Goal: Task Accomplishment & Management: Manage account settings

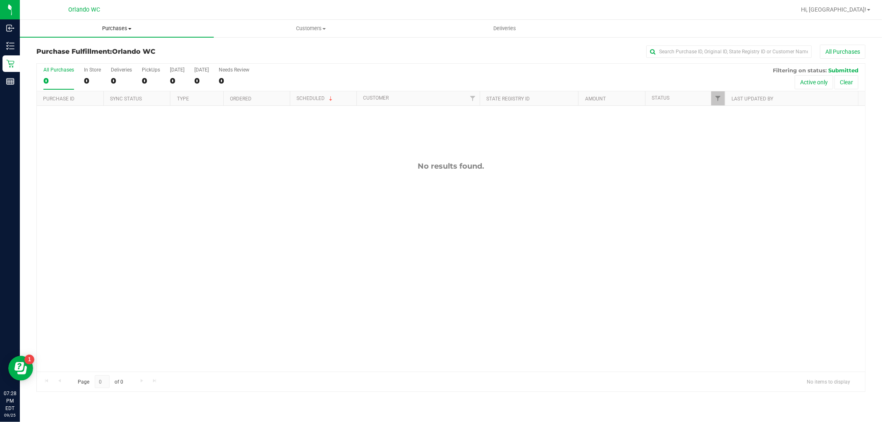
click at [127, 36] on uib-tab-heading "Purchases Summary of purchases Fulfillment All purchases" at bounding box center [117, 28] width 194 height 17
click at [77, 49] on span "Summary of purchases" at bounding box center [62, 49] width 85 height 7
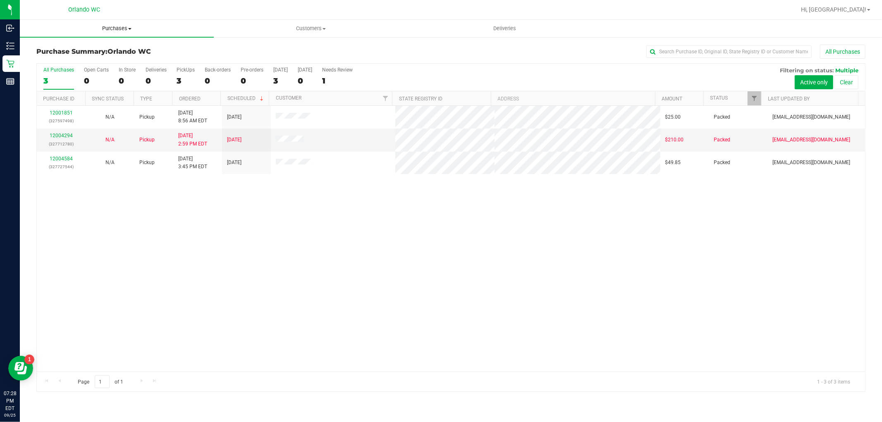
click at [103, 31] on span "Purchases" at bounding box center [117, 28] width 194 height 7
click at [56, 72] on span "All purchases" at bounding box center [49, 69] width 59 height 7
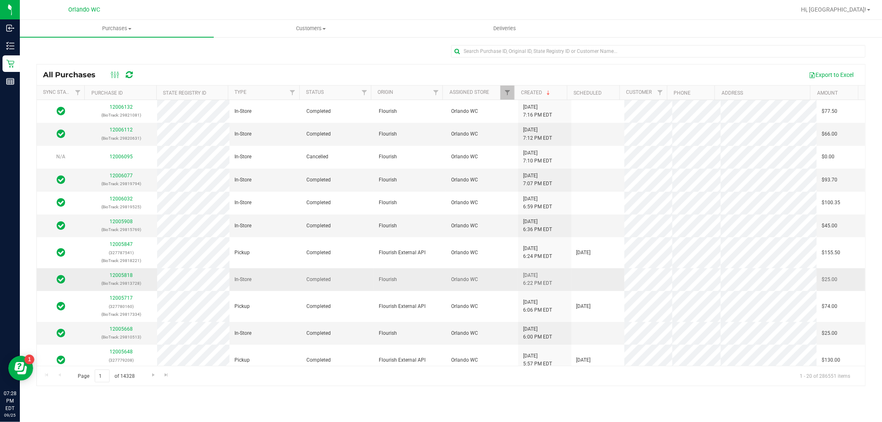
click at [93, 287] on p "(BioTrack: 29813728)" at bounding box center [121, 283] width 62 height 8
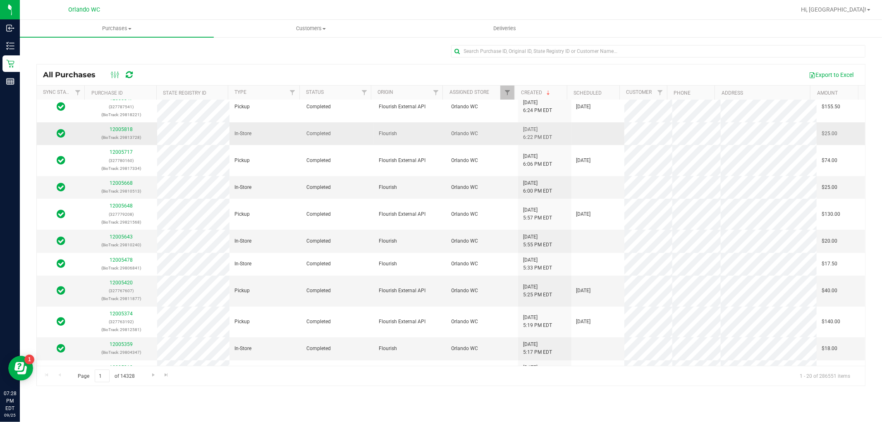
scroll to position [140, 0]
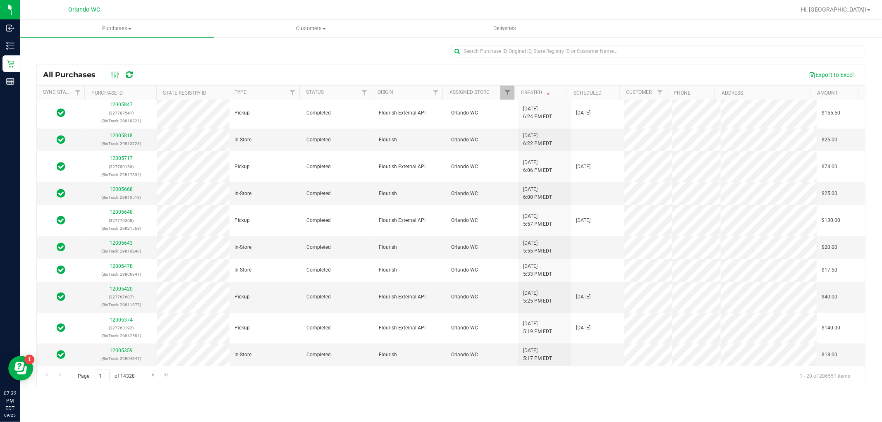
click at [444, 380] on div "Page 1 of 14328 1 - 20 of 286551 items" at bounding box center [451, 376] width 828 height 20
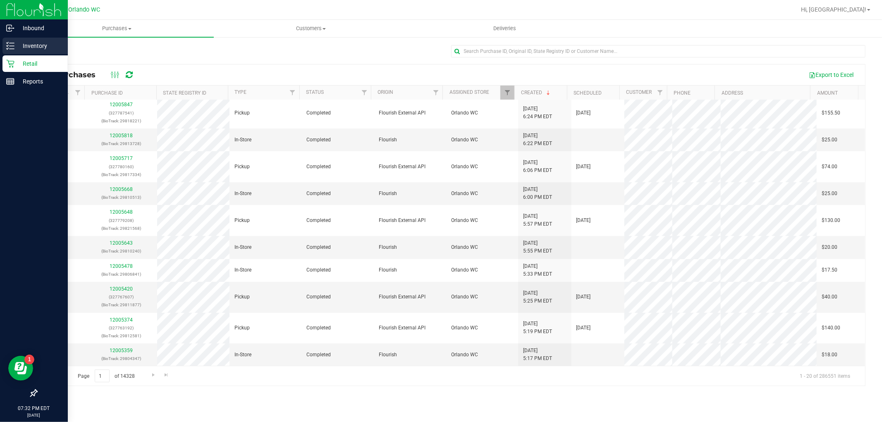
click at [18, 43] on p "Inventory" at bounding box center [39, 46] width 50 height 10
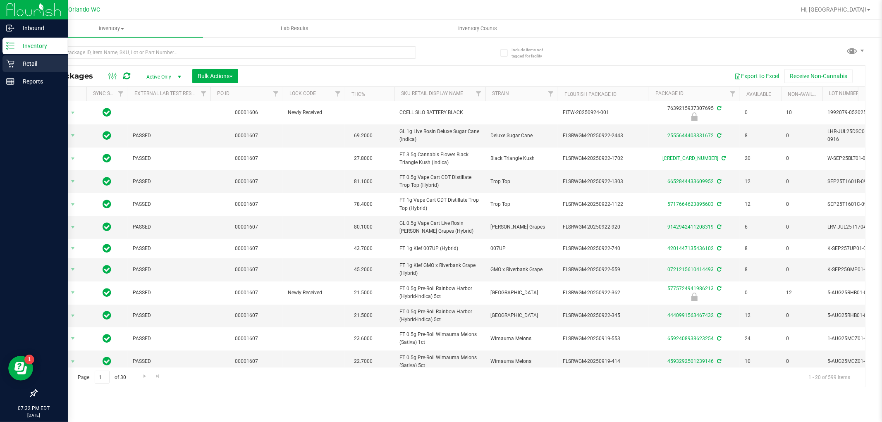
click at [15, 63] on p "Retail" at bounding box center [39, 64] width 50 height 10
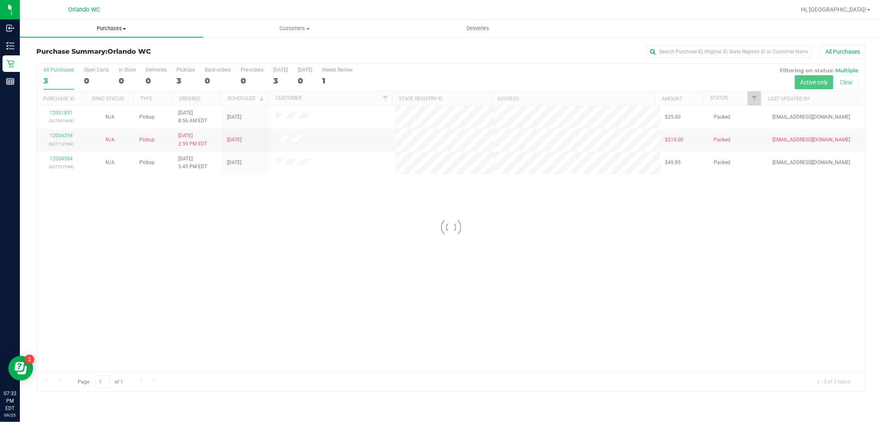
click at [110, 26] on span "Purchases" at bounding box center [111, 28] width 183 height 7
click at [68, 61] on span "Fulfillment" at bounding box center [45, 59] width 51 height 7
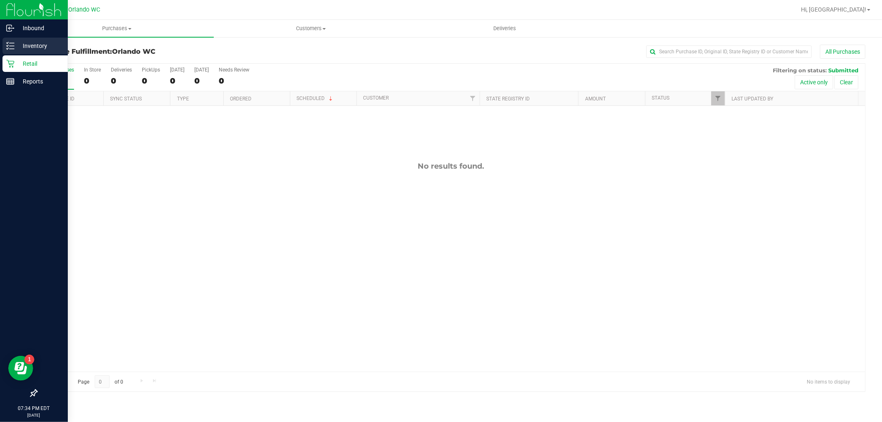
click at [13, 51] on div "Inventory" at bounding box center [34, 46] width 65 height 17
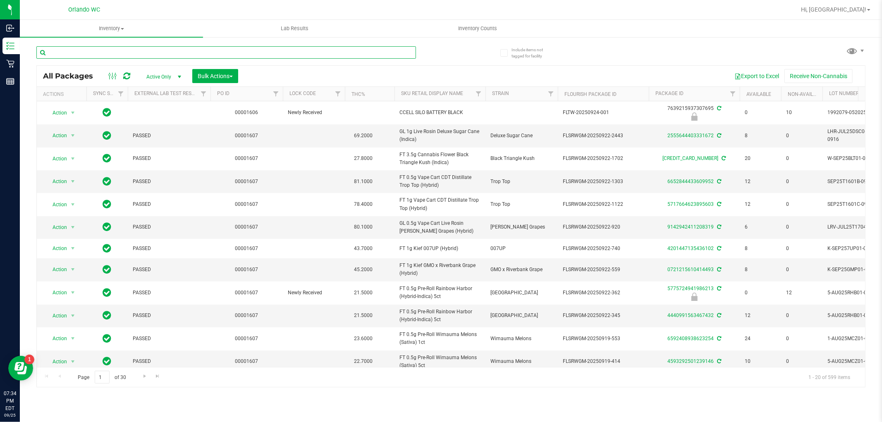
click at [185, 53] on input "text" at bounding box center [226, 52] width 380 height 12
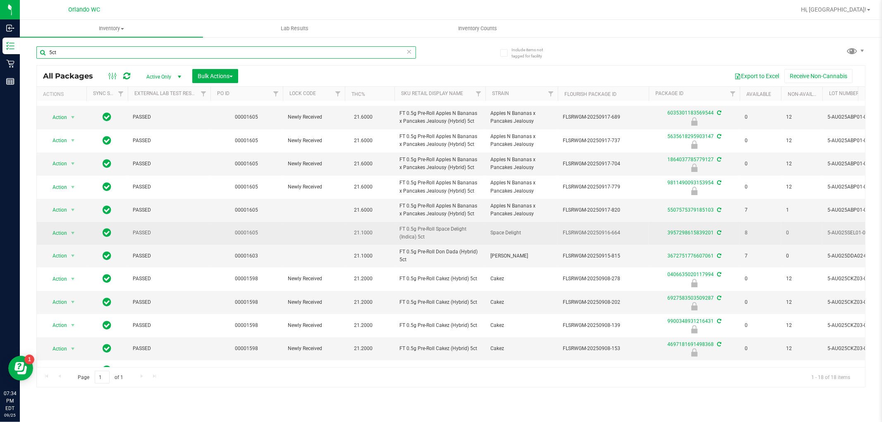
scroll to position [153, 0]
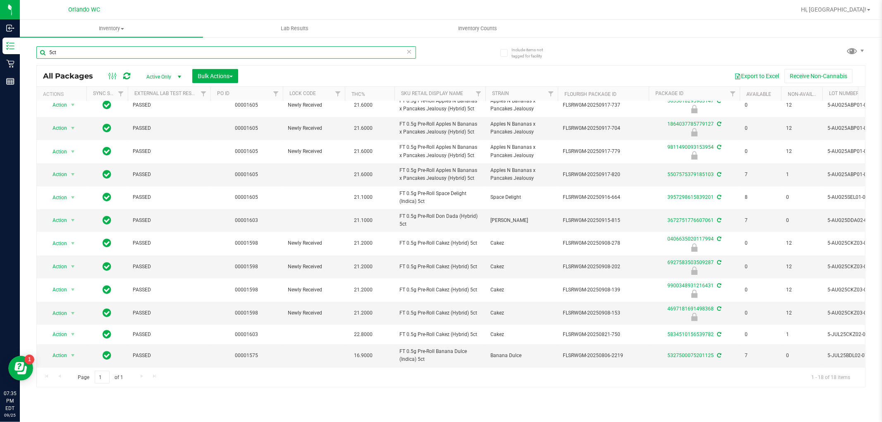
type input "5ct"
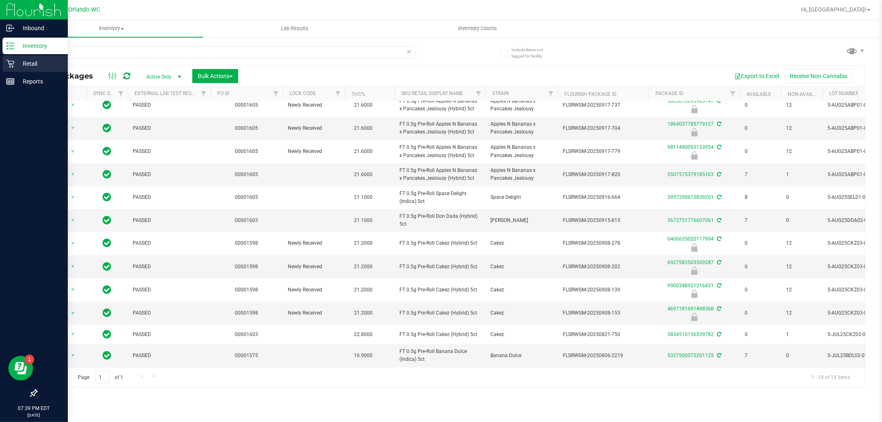
click at [21, 66] on p "Retail" at bounding box center [39, 64] width 50 height 10
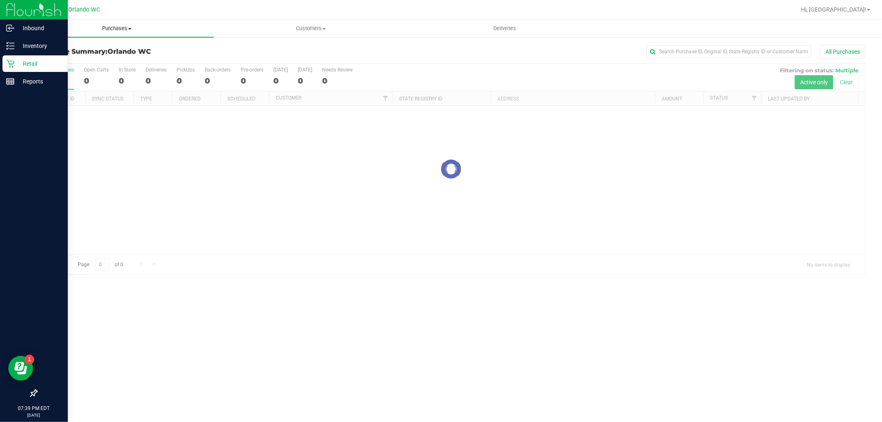
click at [113, 29] on span "Purchases" at bounding box center [117, 28] width 194 height 7
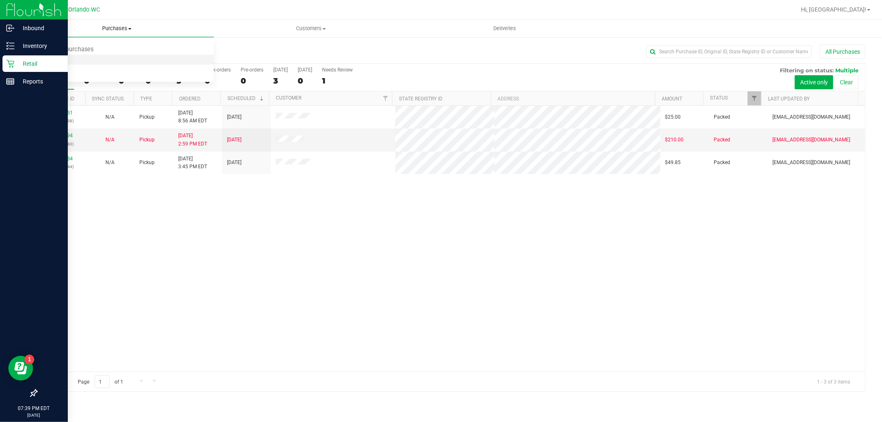
click at [91, 58] on li "Fulfillment" at bounding box center [117, 60] width 194 height 10
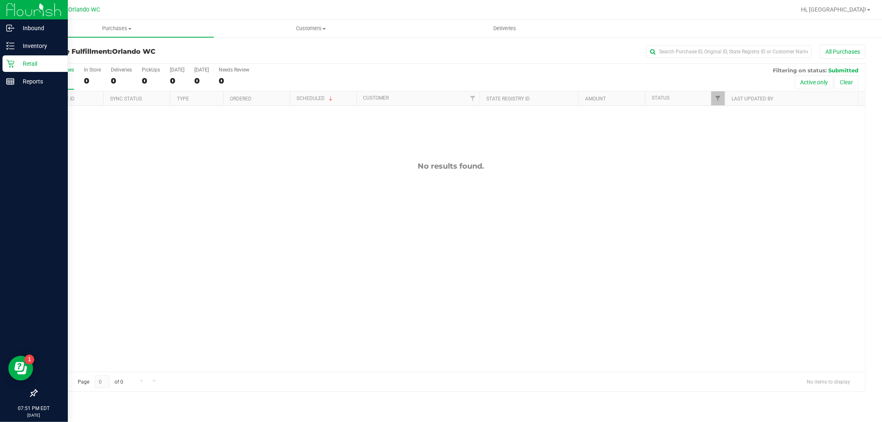
click at [881, 189] on div "Purchase Fulfillment: Orlando WC All Purchases All Purchases 0 In Store 0 Deliv…" at bounding box center [451, 218] width 862 height 364
click at [874, 184] on div "Purchase Fulfillment: Orlando WC All Purchases All Purchases 0 In Store 0 Deliv…" at bounding box center [451, 218] width 862 height 364
click at [123, 28] on span "Purchases" at bounding box center [117, 28] width 194 height 7
click at [92, 57] on li "Fulfillment" at bounding box center [117, 60] width 194 height 10
click at [124, 27] on span "Purchases" at bounding box center [117, 28] width 194 height 7
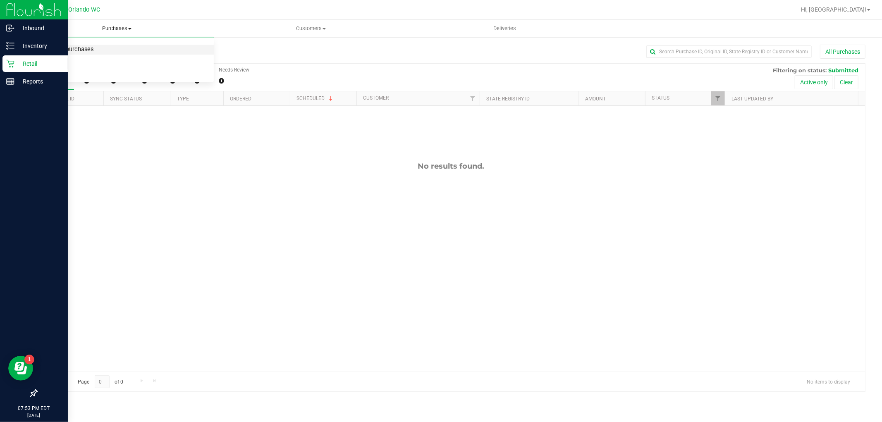
click at [90, 48] on span "Summary of purchases" at bounding box center [62, 49] width 85 height 7
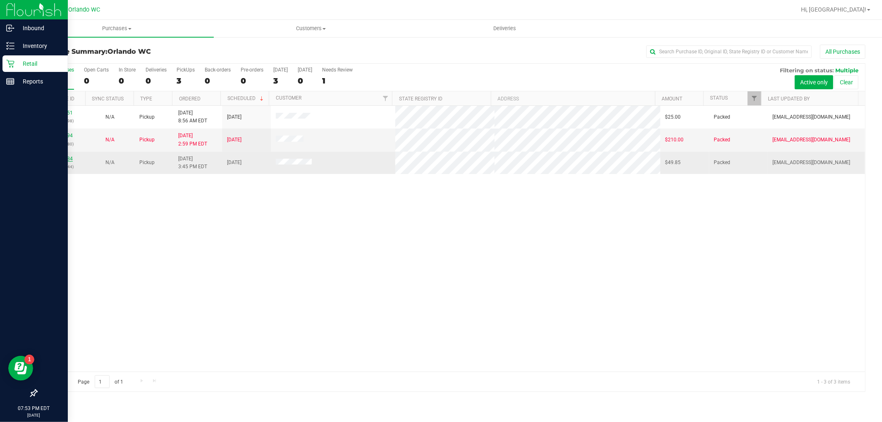
click at [62, 158] on link "12004584" at bounding box center [61, 159] width 23 height 6
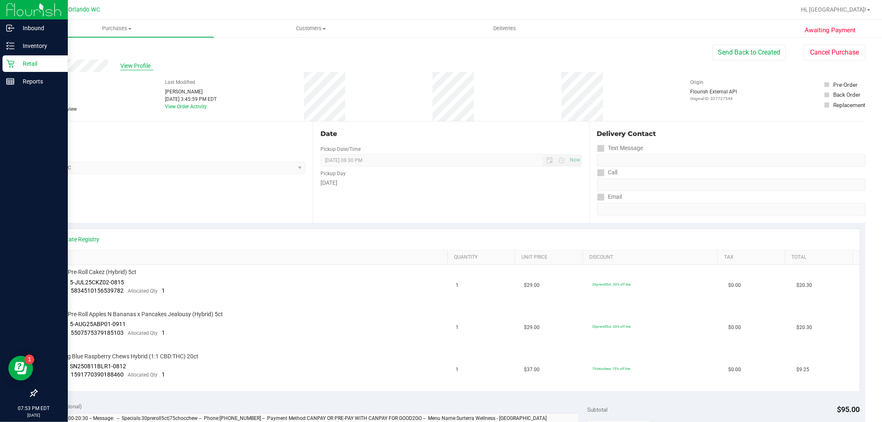
click at [136, 67] on span "View Profile" at bounding box center [136, 66] width 33 height 9
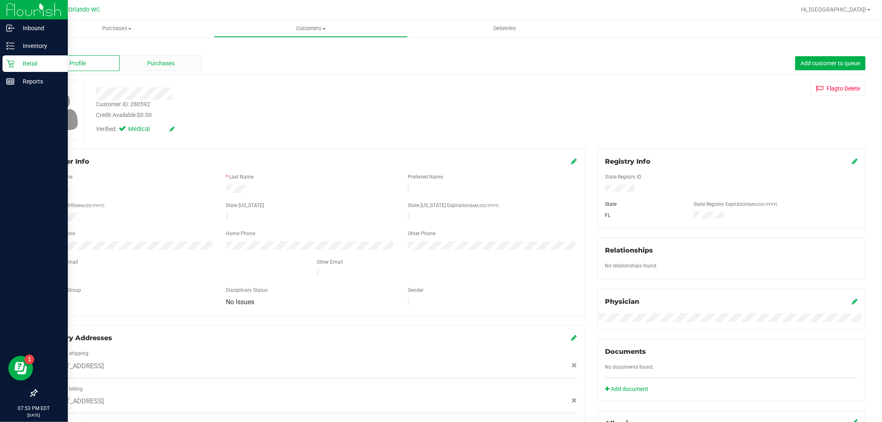
click at [159, 59] on span "Purchases" at bounding box center [160, 63] width 27 height 9
click at [122, 31] on span "Purchases" at bounding box center [117, 28] width 194 height 7
click at [89, 52] on span "Summary of purchases" at bounding box center [62, 49] width 85 height 7
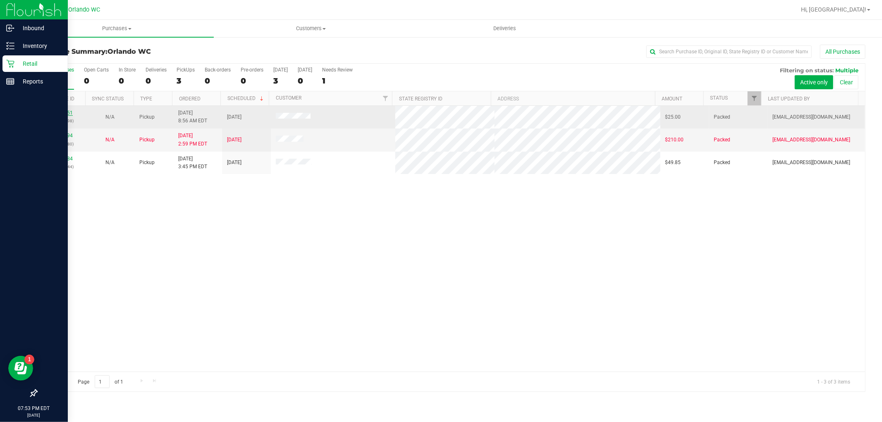
click at [64, 112] on link "12001851" at bounding box center [61, 113] width 23 height 6
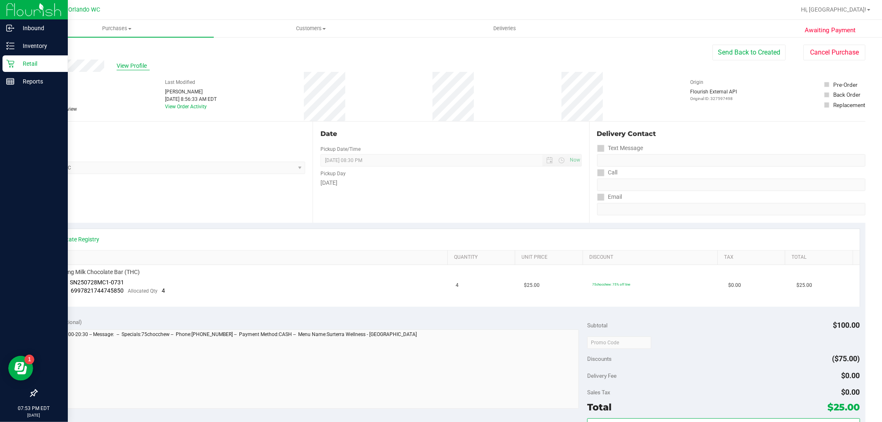
click at [133, 67] on span "View Profile" at bounding box center [133, 66] width 33 height 9
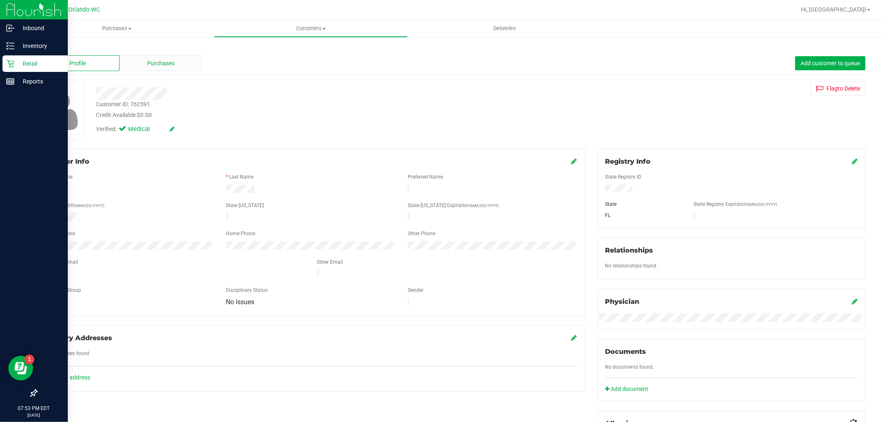
click at [156, 68] on div "Purchases" at bounding box center [160, 63] width 83 height 16
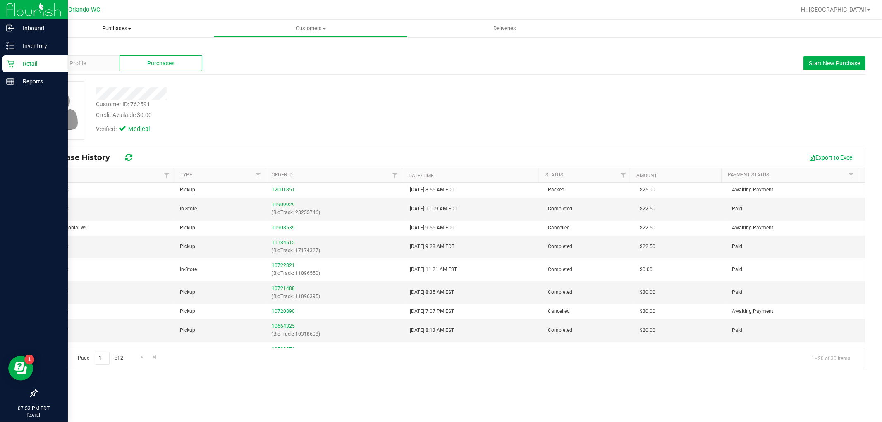
click at [100, 26] on span "Purchases" at bounding box center [117, 28] width 194 height 7
click at [88, 44] on ul "Summary of purchases Fulfillment All purchases" at bounding box center [117, 60] width 194 height 45
click at [100, 30] on span "Purchases" at bounding box center [117, 28] width 194 height 7
click at [91, 51] on span "Summary of purchases" at bounding box center [62, 49] width 85 height 7
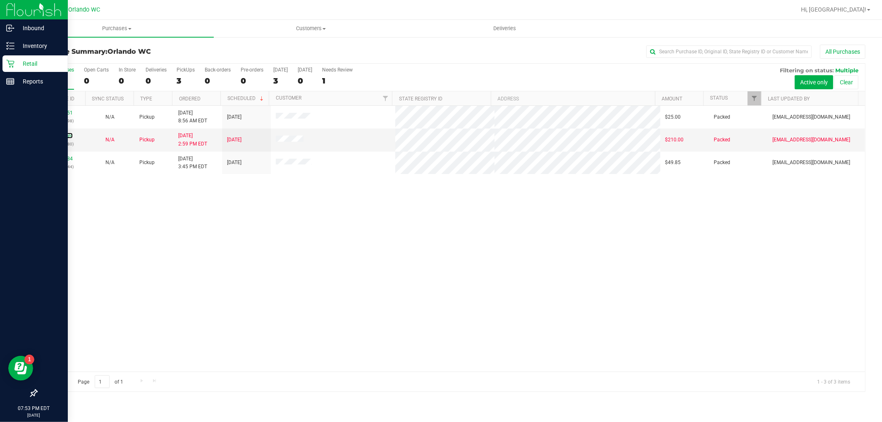
click at [59, 137] on link "12004294" at bounding box center [61, 136] width 23 height 6
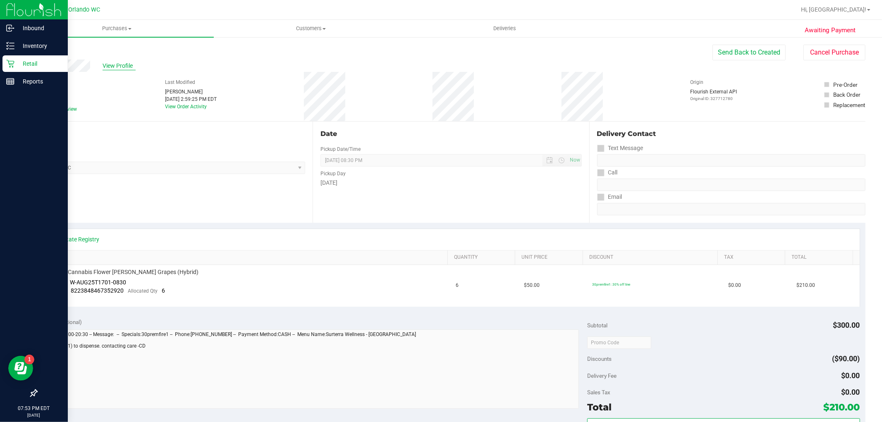
click at [125, 67] on span "View Profile" at bounding box center [119, 66] width 33 height 9
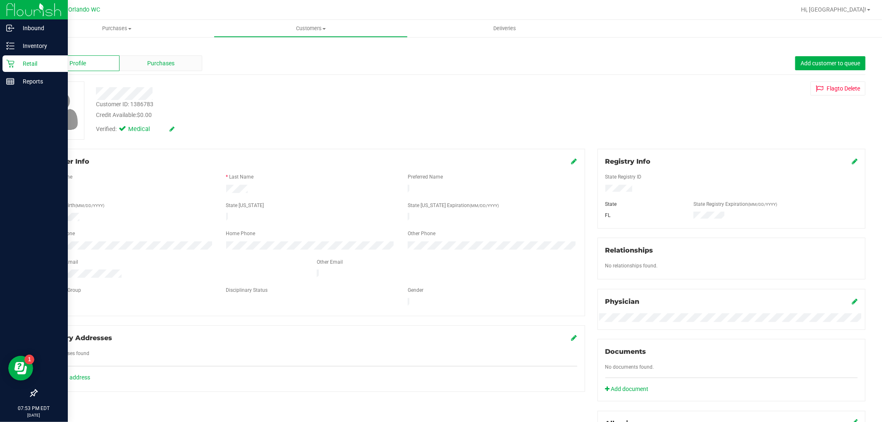
click at [162, 66] on span "Purchases" at bounding box center [160, 63] width 27 height 9
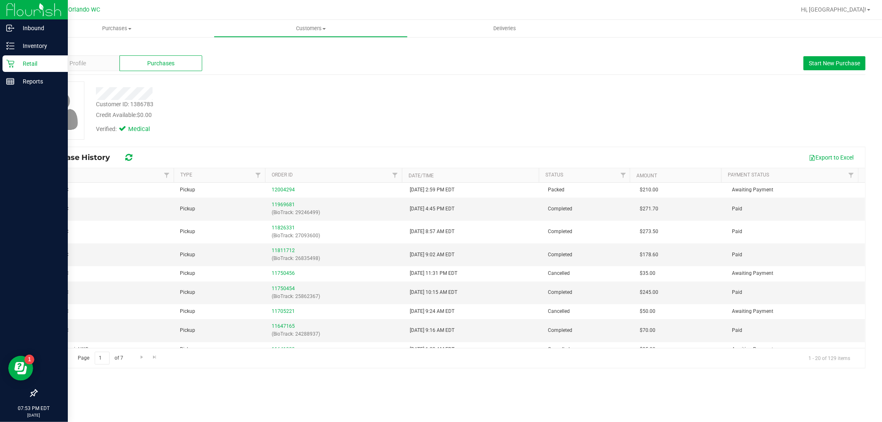
click at [40, 61] on p "Retail" at bounding box center [39, 64] width 50 height 10
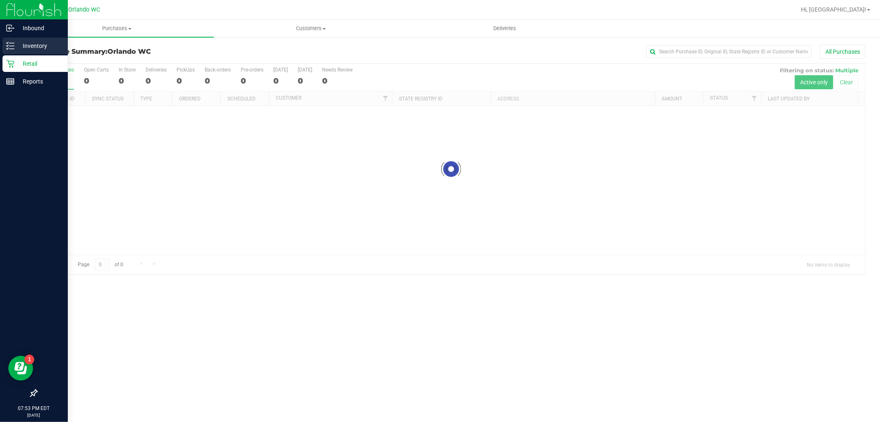
click at [44, 47] on p "Inventory" at bounding box center [39, 46] width 50 height 10
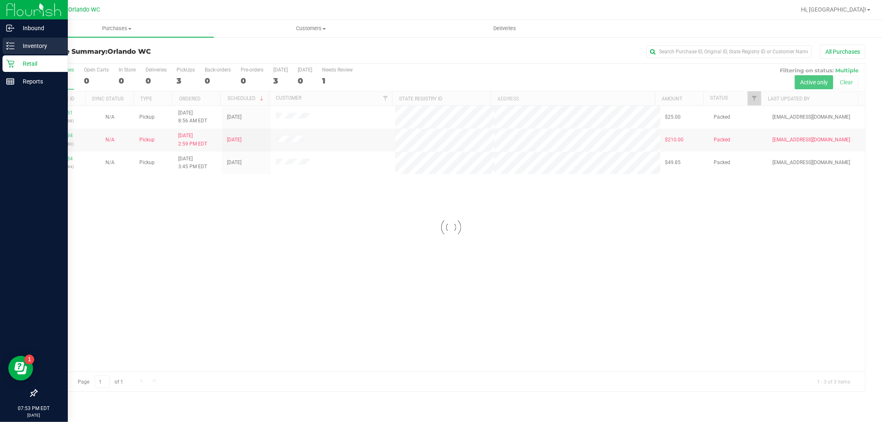
click at [44, 47] on p "Inventory" at bounding box center [39, 46] width 50 height 10
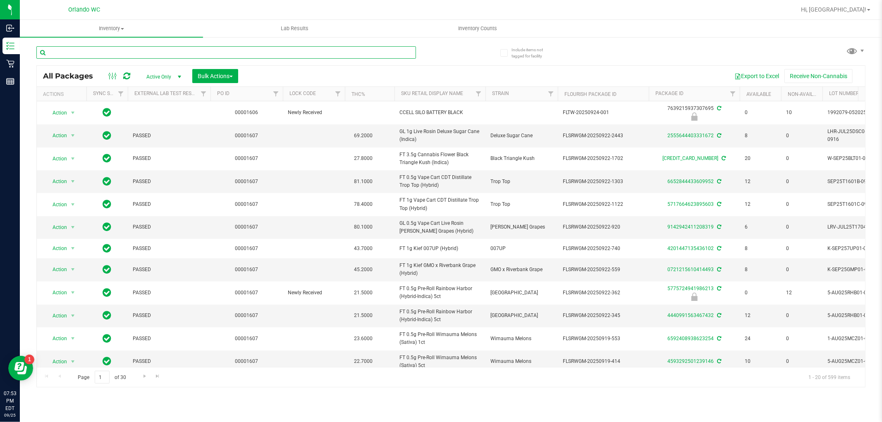
click at [185, 51] on input "text" at bounding box center [226, 52] width 380 height 12
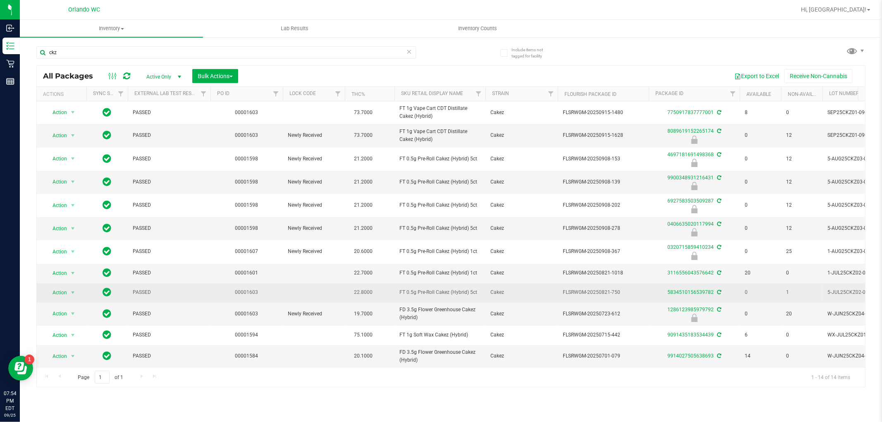
click at [452, 295] on span "FT 0.5g Pre-Roll Cakez (Hybrid) 5ct" at bounding box center [439, 293] width 81 height 8
copy tr "FT 0.5g Pre-Roll Cakez (Hybrid) 5ct"
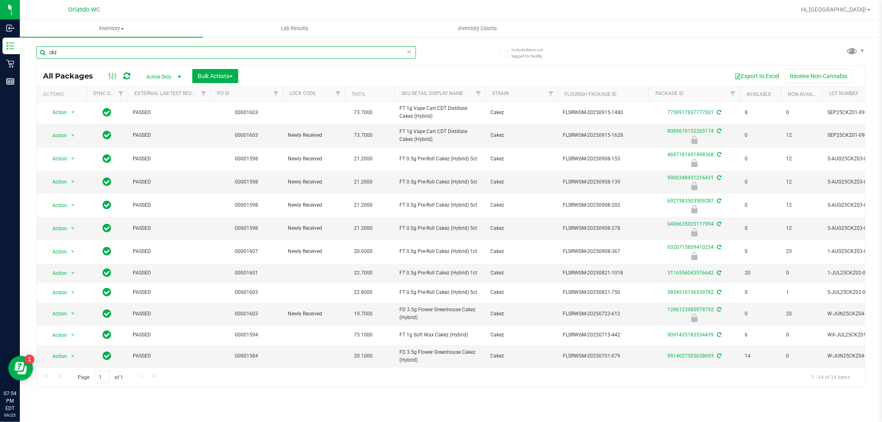
click at [251, 51] on input "ckz" at bounding box center [226, 52] width 380 height 12
paste input "FT 0.5g Pre-Roll Cakez (Hybrid) 5ct"
type input "FT 0.5g Pre-Roll Cakez (Hybrid) 5ct"
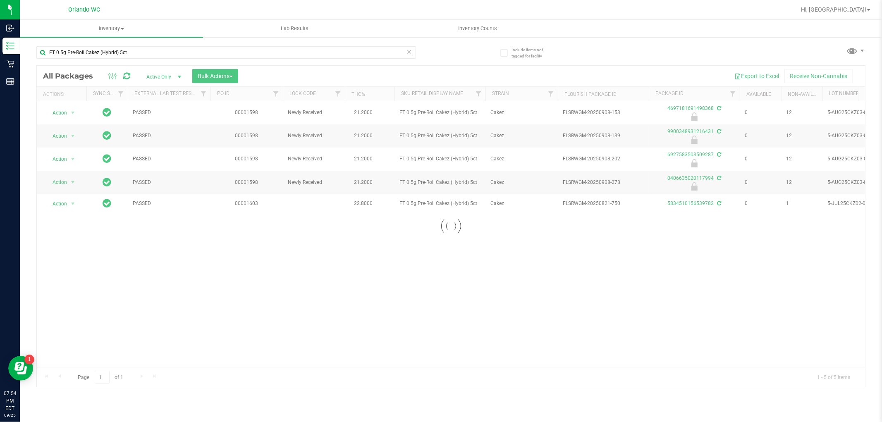
click at [420, 393] on div "Inventory All packages All inventory Waste log Create inventory Lab Results Inv…" at bounding box center [451, 221] width 862 height 402
click at [747, 276] on div "Action Action Edit attributes Global inventory Locate package Package audit log…" at bounding box center [451, 234] width 828 height 266
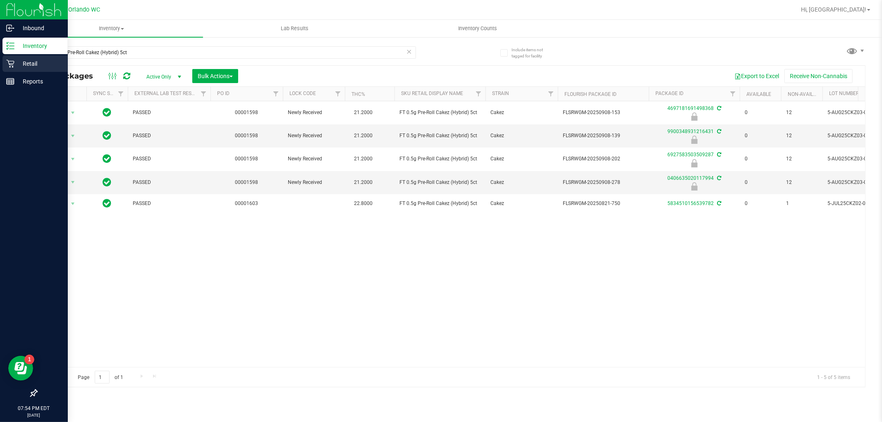
click at [32, 68] on p "Retail" at bounding box center [39, 64] width 50 height 10
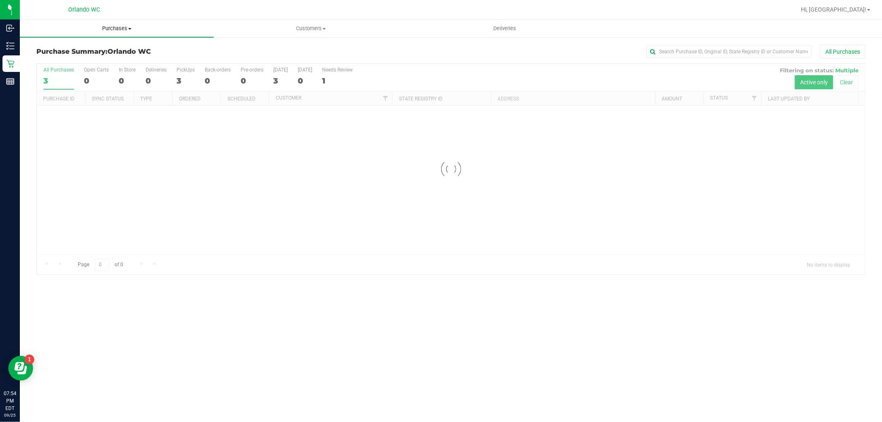
click at [121, 27] on span "Purchases" at bounding box center [117, 28] width 194 height 7
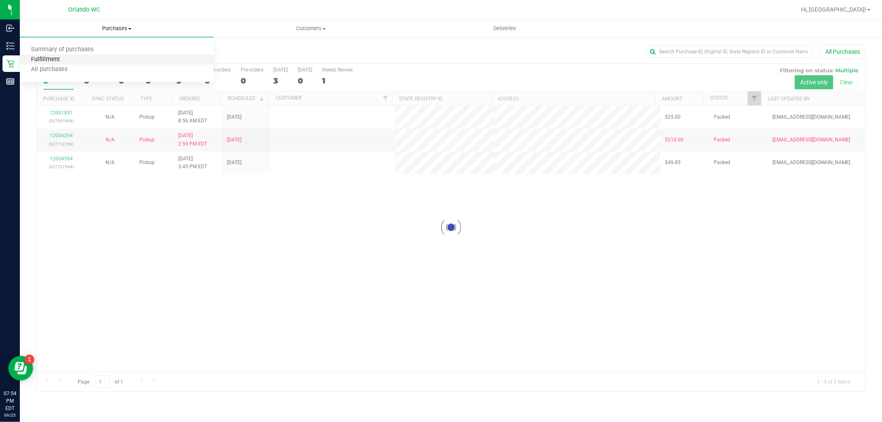
click at [68, 59] on span "Fulfillment" at bounding box center [45, 59] width 51 height 7
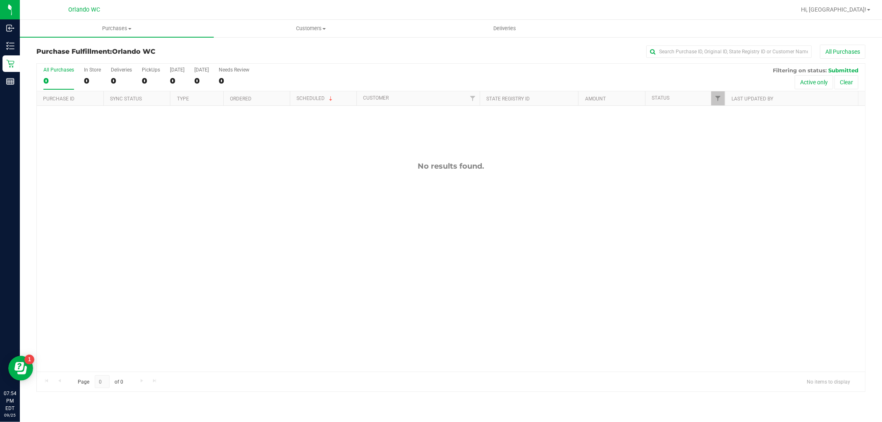
click at [245, 137] on div "No results found." at bounding box center [451, 267] width 828 height 322
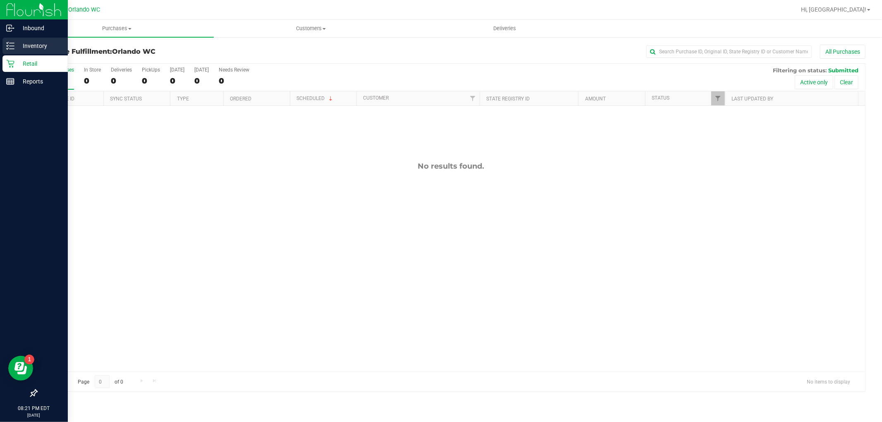
click at [19, 48] on p "Inventory" at bounding box center [39, 46] width 50 height 10
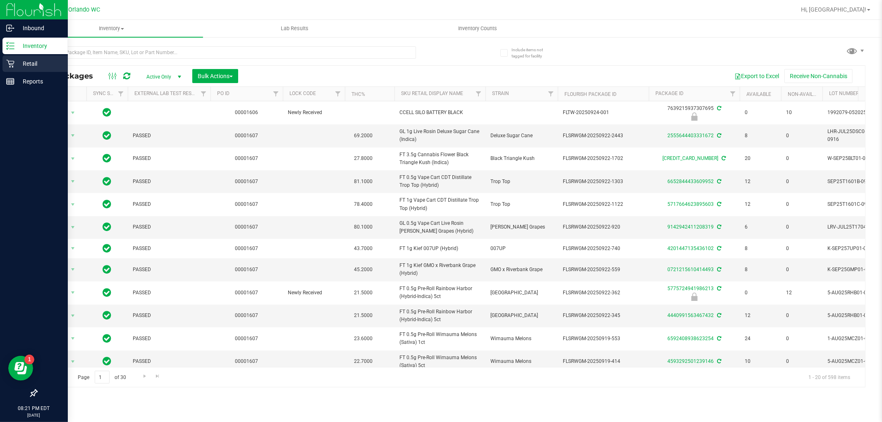
click at [18, 65] on p "Retail" at bounding box center [39, 64] width 50 height 10
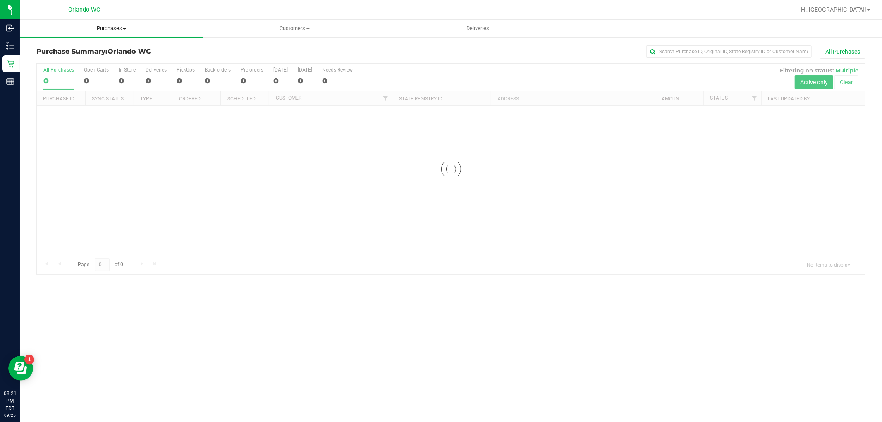
click at [120, 30] on span "Purchases" at bounding box center [111, 28] width 183 height 7
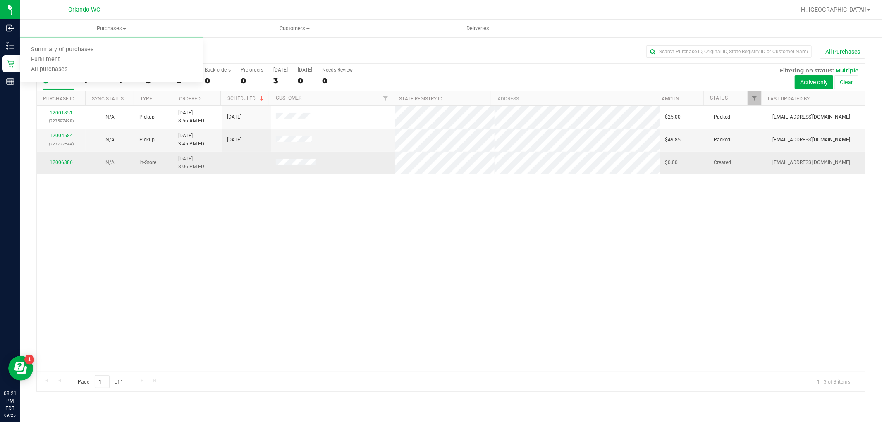
click at [70, 164] on link "12006386" at bounding box center [61, 163] width 23 height 6
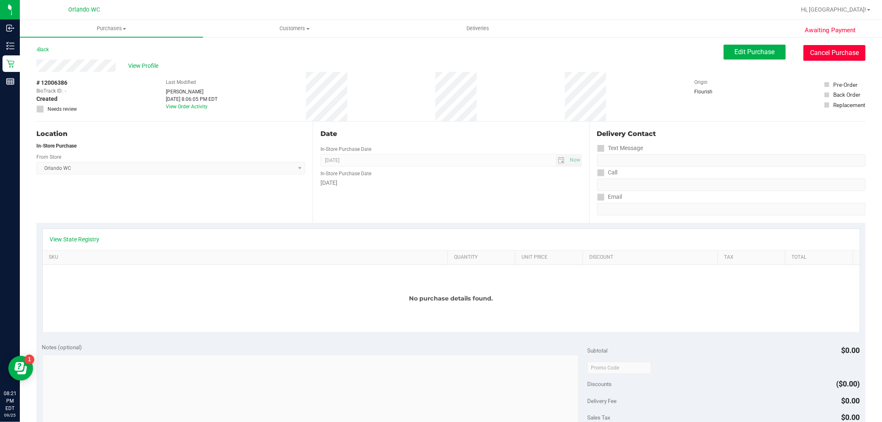
click at [822, 58] on button "Cancel Purchase" at bounding box center [834, 53] width 62 height 16
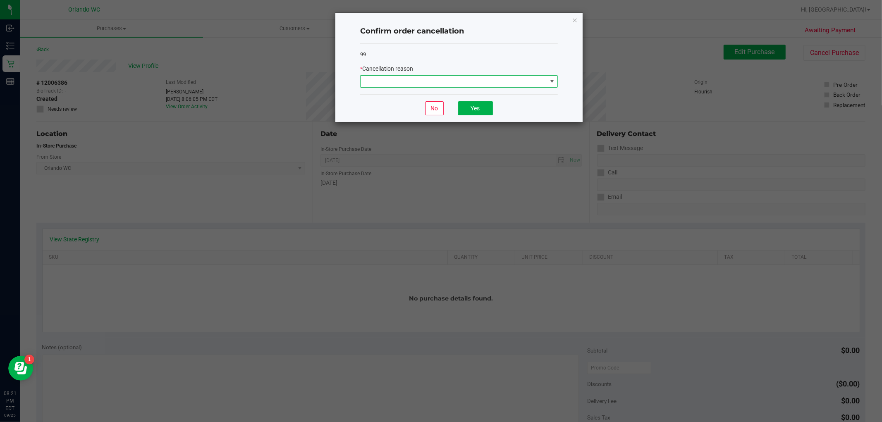
click at [468, 87] on span at bounding box center [454, 82] width 186 height 12
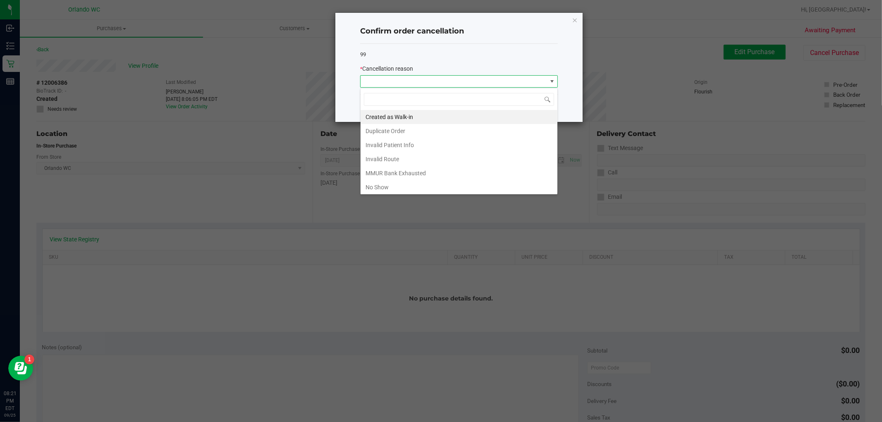
scroll to position [12, 197]
click at [392, 189] on li "No Show" at bounding box center [459, 187] width 197 height 14
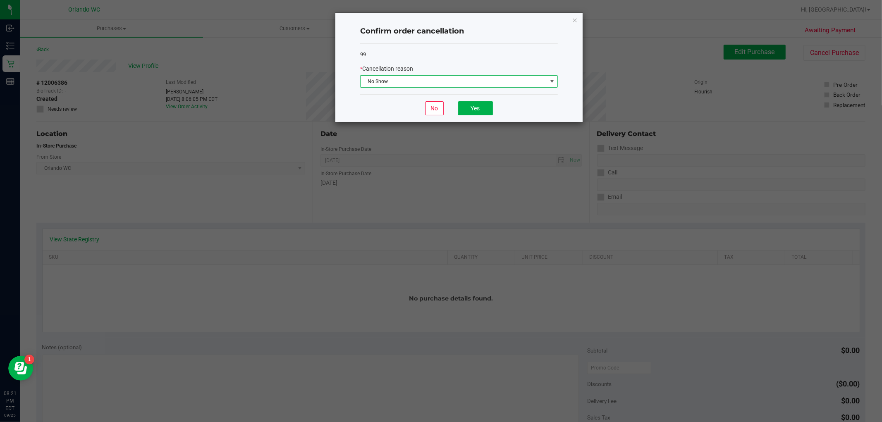
click at [459, 81] on span "No Show" at bounding box center [454, 82] width 186 height 12
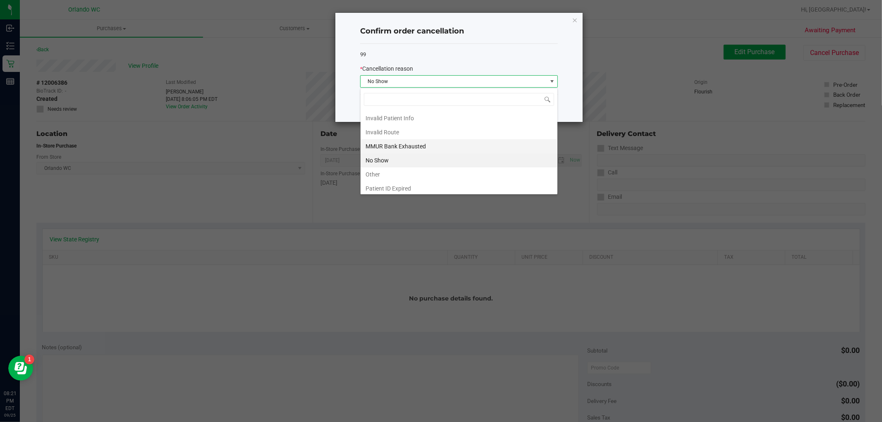
scroll to position [44, 0]
click at [382, 155] on li "Other" at bounding box center [459, 157] width 197 height 14
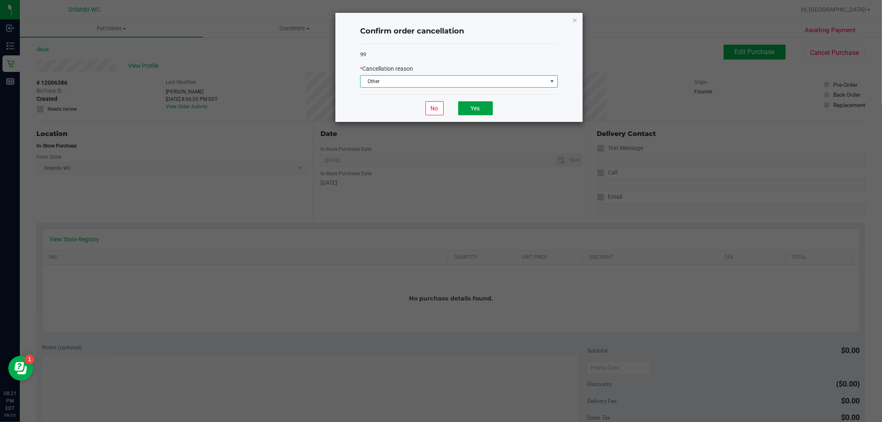
click at [489, 106] on button "Yes" at bounding box center [475, 108] width 35 height 14
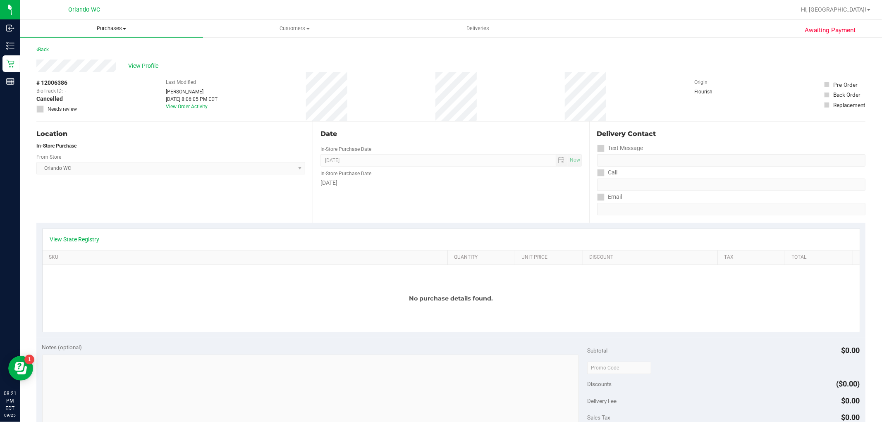
click at [116, 23] on uib-tab-heading "Purchases Summary of purchases Fulfillment All purchases" at bounding box center [111, 28] width 183 height 17
click at [116, 31] on span "Purchases" at bounding box center [111, 28] width 183 height 7
click at [98, 28] on span "Purchases" at bounding box center [111, 28] width 183 height 7
click at [77, 60] on li "Fulfillment" at bounding box center [111, 60] width 183 height 10
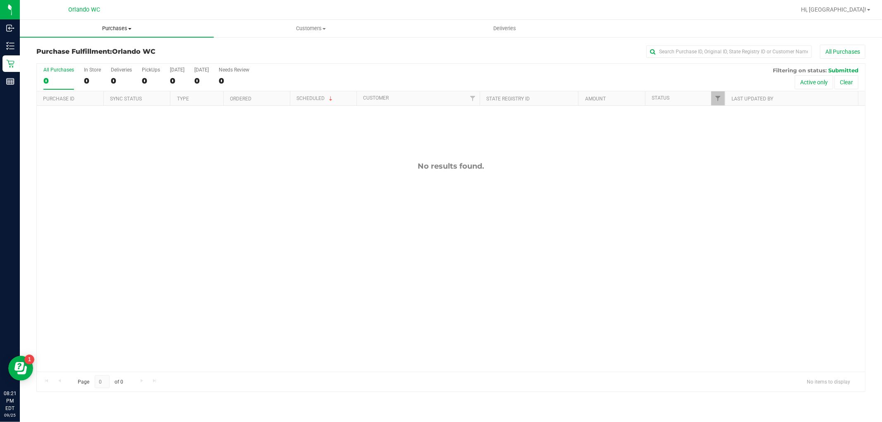
click at [103, 27] on span "Purchases" at bounding box center [117, 28] width 194 height 7
click at [74, 48] on span "Summary of purchases" at bounding box center [62, 49] width 85 height 7
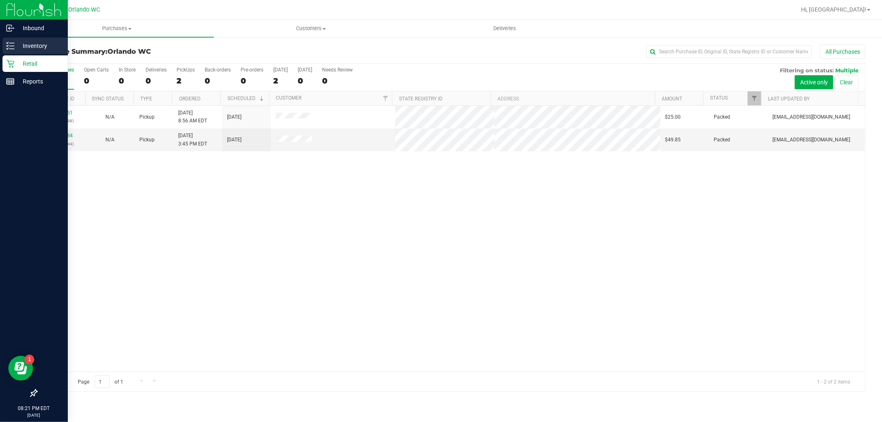
click at [7, 46] on icon at bounding box center [8, 45] width 2 height 1
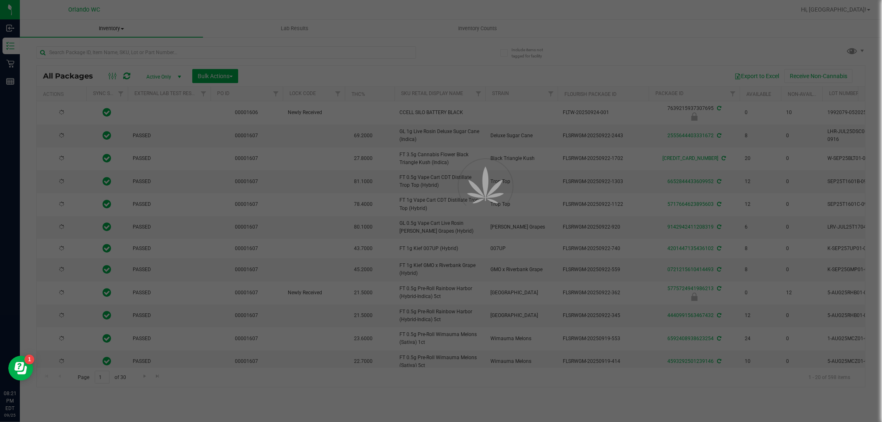
click at [110, 48] on div at bounding box center [441, 211] width 882 height 422
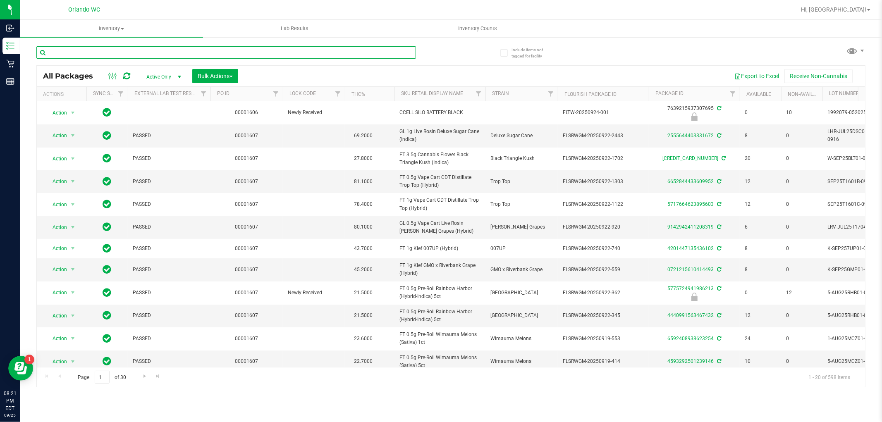
click at [107, 52] on input "text" at bounding box center [226, 52] width 380 height 12
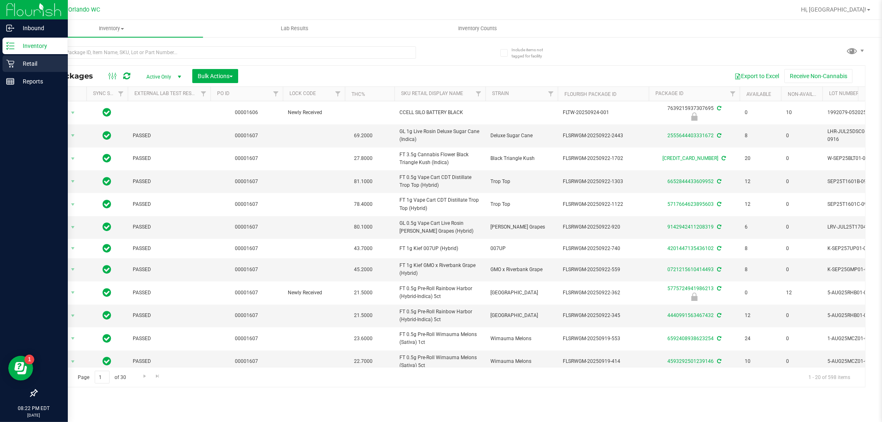
click at [13, 64] on icon at bounding box center [10, 64] width 8 height 8
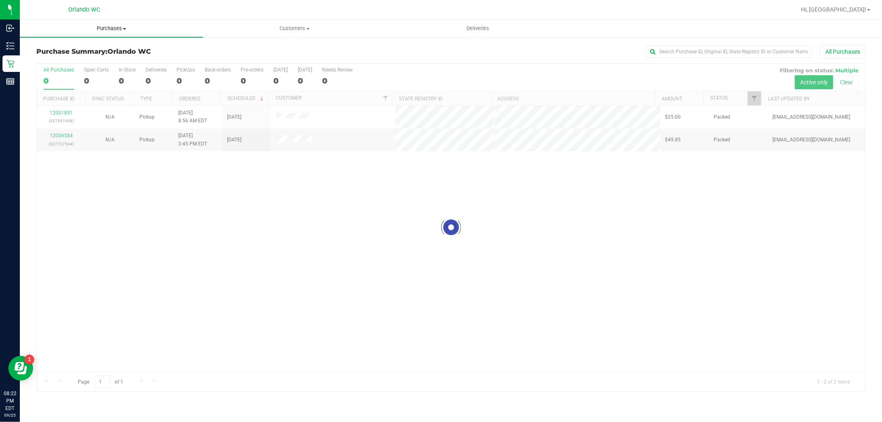
click at [123, 29] on span at bounding box center [124, 29] width 3 height 2
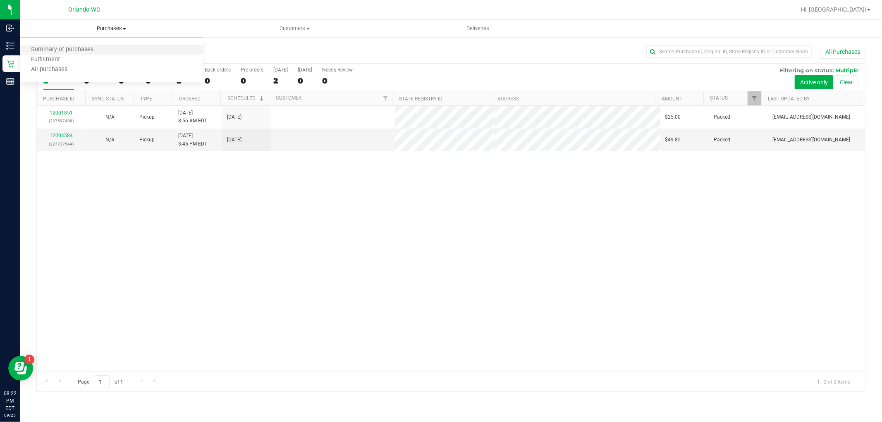
click at [98, 53] on li "Summary of purchases" at bounding box center [111, 50] width 183 height 10
click at [116, 29] on span "Purchases" at bounding box center [117, 28] width 194 height 7
click at [55, 69] on span "All purchases" at bounding box center [49, 69] width 59 height 7
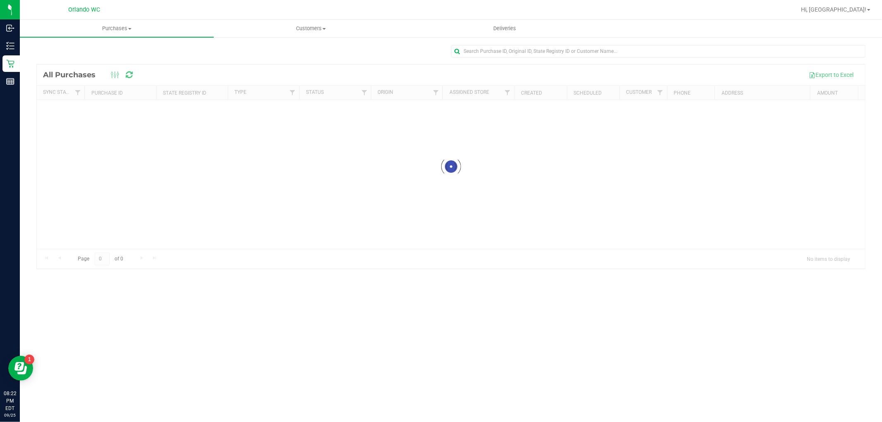
click at [858, 278] on div "Purchases Summary of purchases Fulfillment All purchases Customers All customer…" at bounding box center [451, 221] width 862 height 402
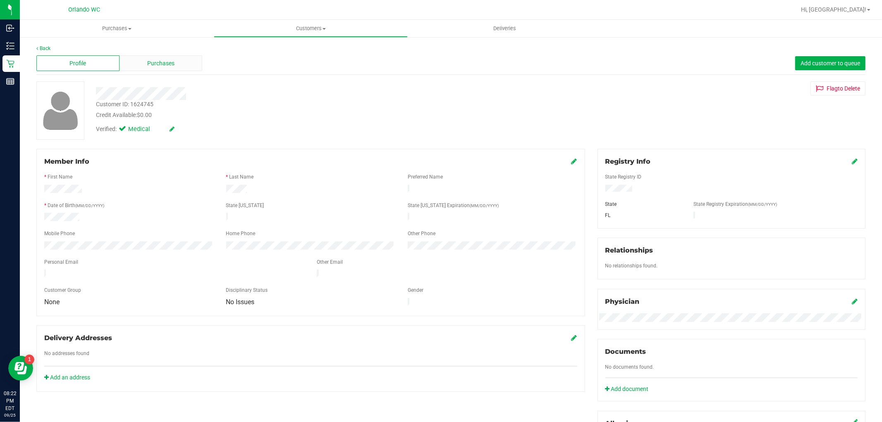
click at [184, 61] on div "Purchases" at bounding box center [160, 63] width 83 height 16
click at [571, 162] on icon at bounding box center [574, 161] width 6 height 7
click at [570, 162] on icon at bounding box center [573, 162] width 7 height 7
click at [165, 65] on span "Purchases" at bounding box center [160, 63] width 27 height 9
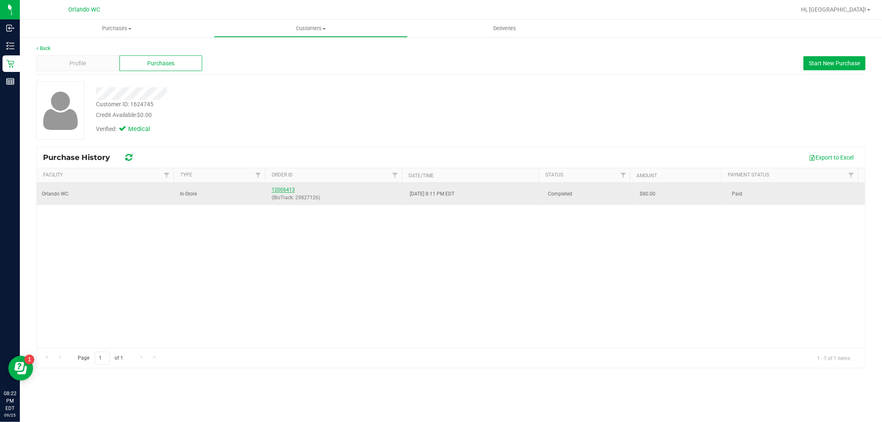
click at [279, 189] on link "12006413" at bounding box center [283, 190] width 23 height 6
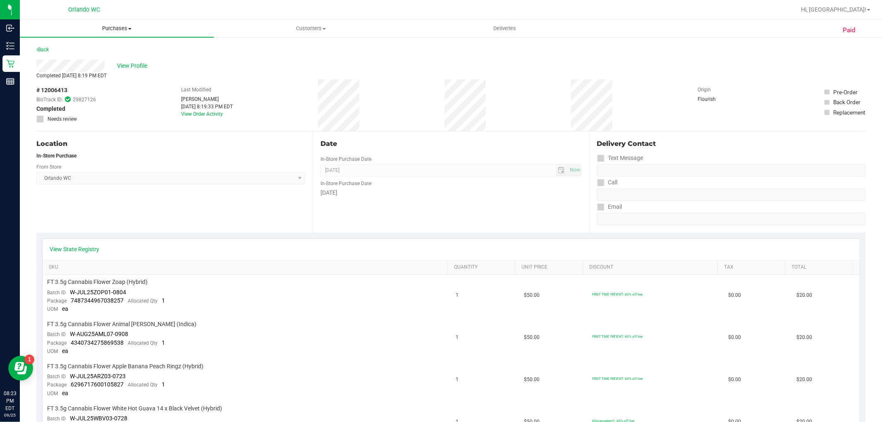
click at [121, 25] on span "Purchases" at bounding box center [117, 28] width 194 height 7
click at [59, 56] on span "Fulfillment" at bounding box center [45, 59] width 51 height 7
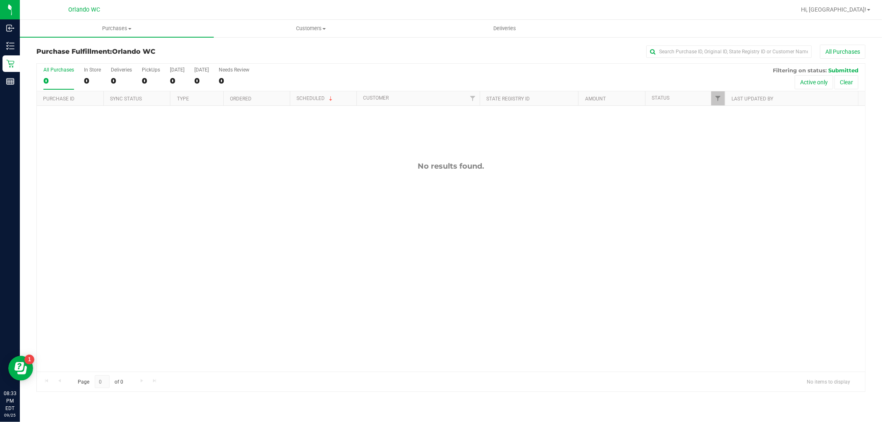
click at [64, 156] on div "No results found." at bounding box center [451, 267] width 828 height 322
click at [102, 29] on span "Purchases" at bounding box center [117, 28] width 194 height 7
click at [77, 50] on span "Summary of purchases" at bounding box center [62, 49] width 85 height 7
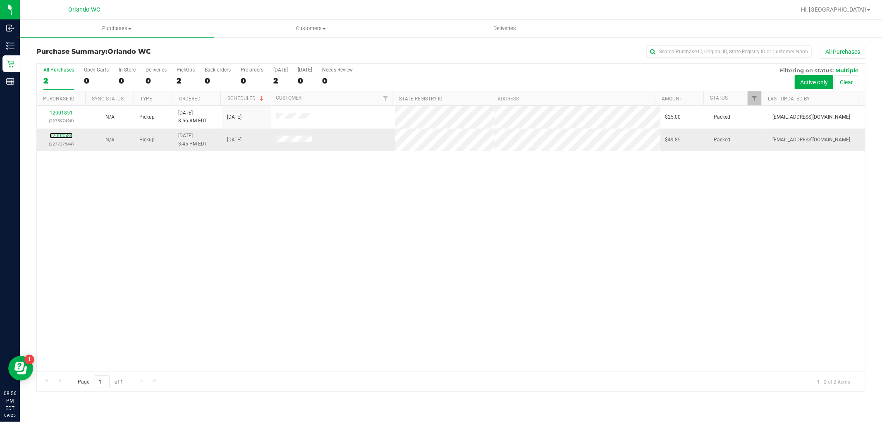
drag, startPoint x: 65, startPoint y: 136, endPoint x: 56, endPoint y: 141, distance: 10.2
